Goal: Check status: Check status

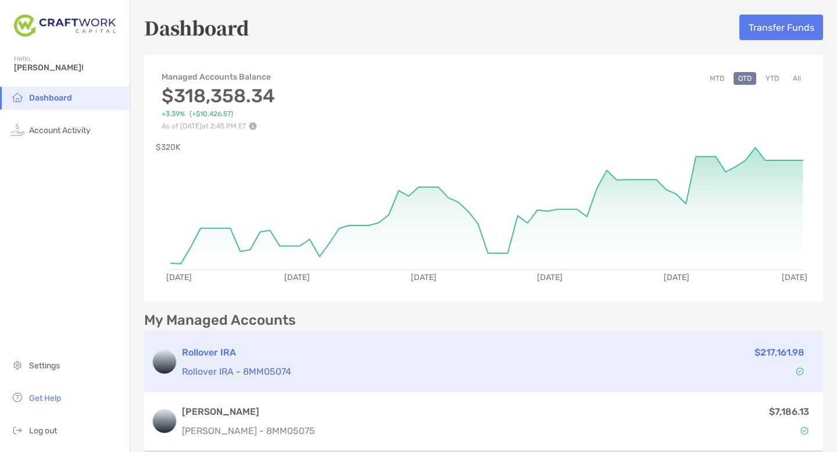
click at [269, 363] on div "Rollover IRA Rollover IRA - 8MM05074" at bounding box center [384, 362] width 404 height 33
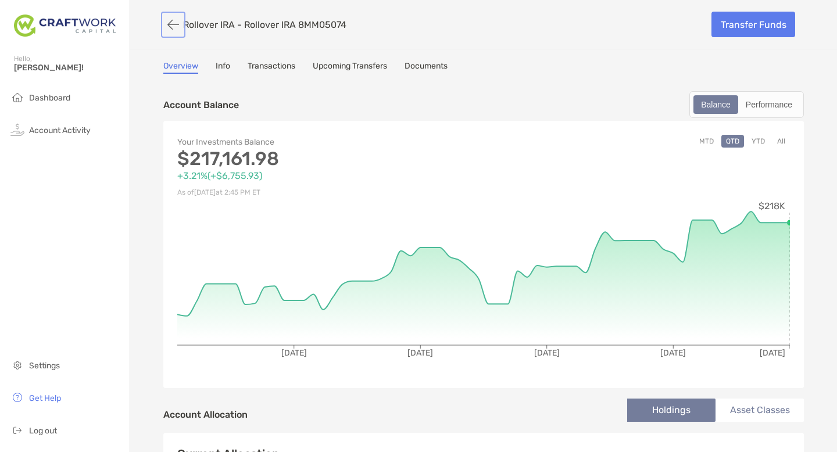
click at [173, 28] on button "button" at bounding box center [173, 25] width 20 height 22
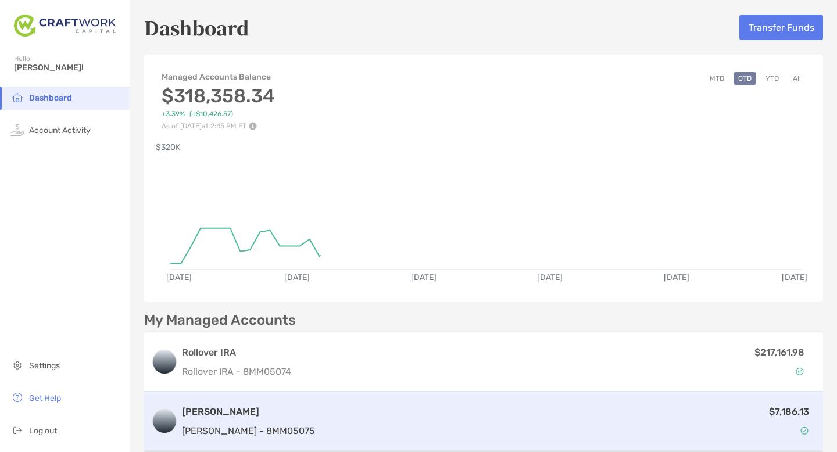
click at [275, 417] on h3 "[PERSON_NAME]" at bounding box center [248, 412] width 133 height 14
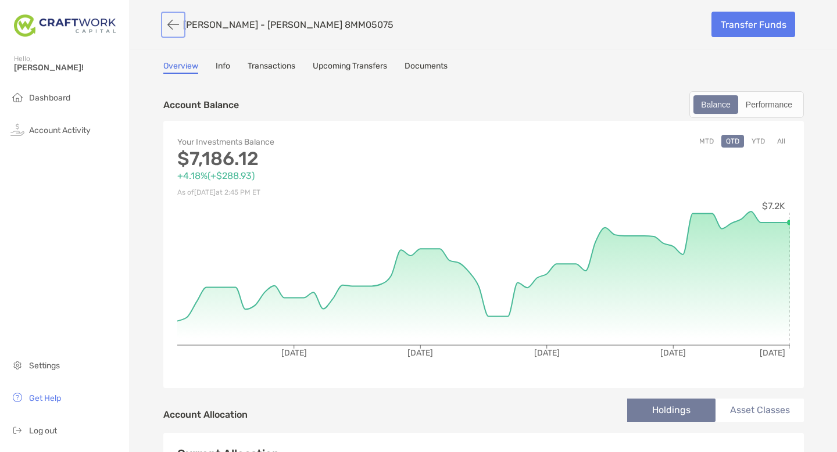
click at [171, 18] on button "button" at bounding box center [173, 25] width 20 height 22
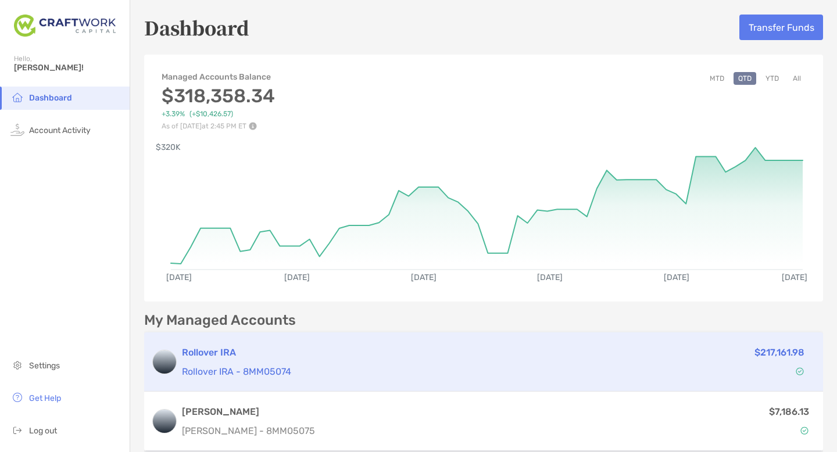
click at [303, 358] on h3 "Rollover IRA" at bounding box center [384, 353] width 404 height 14
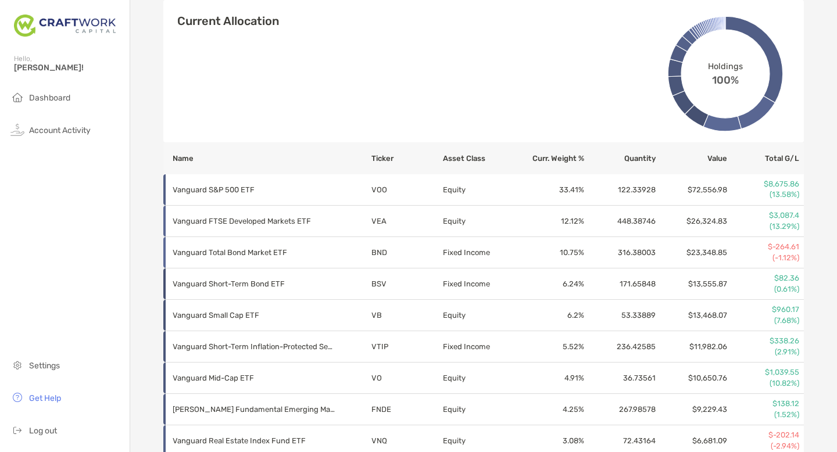
scroll to position [465, 0]
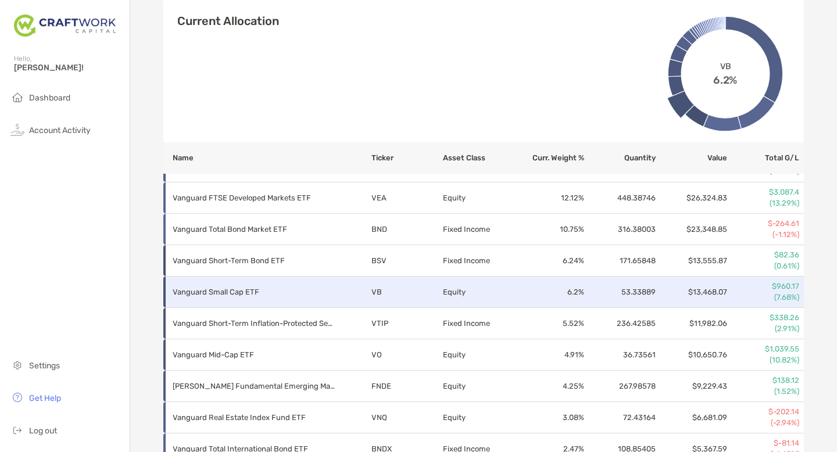
click at [270, 288] on p "Vanguard Small Cap ETF" at bounding box center [254, 292] width 163 height 15
click at [237, 289] on p "Vanguard Small Cap ETF" at bounding box center [254, 292] width 163 height 15
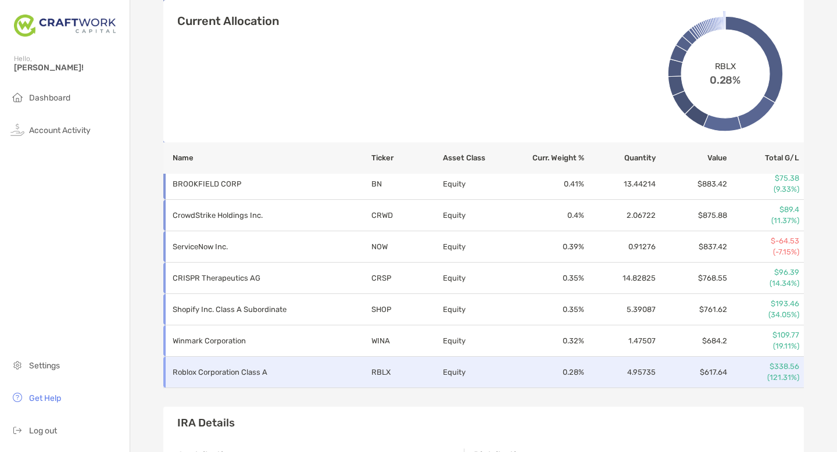
scroll to position [1255, 0]
